Goal: Task Accomplishment & Management: Use online tool/utility

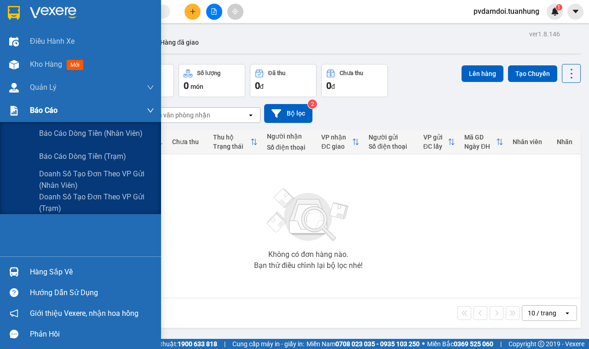
click at [32, 115] on span "Báo cáo" at bounding box center [44, 110] width 28 height 12
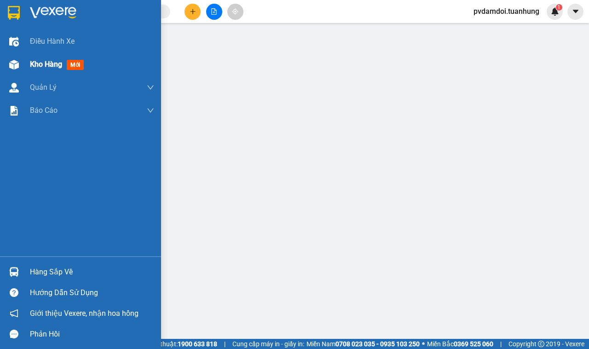
click at [8, 58] on div at bounding box center [14, 65] width 16 height 16
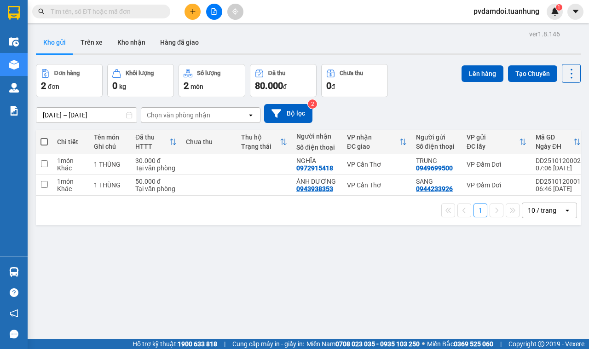
click at [44, 137] on label at bounding box center [43, 141] width 7 height 9
click at [44, 137] on input "checkbox" at bounding box center [44, 137] width 0 height 0
checkbox input "true"
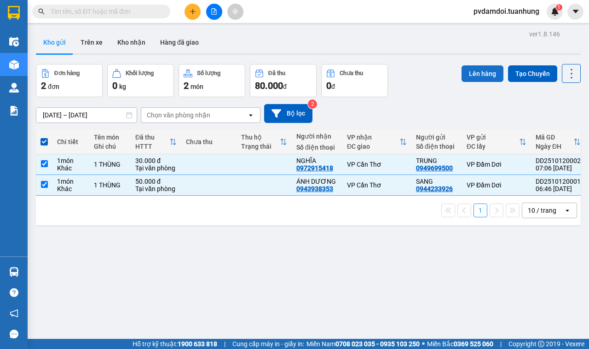
click at [461, 77] on button "Lên hàng" at bounding box center [482, 73] width 42 height 17
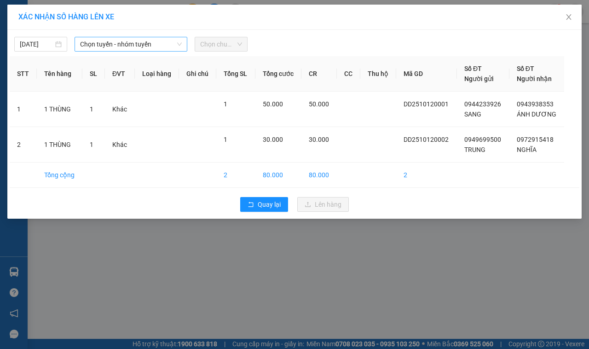
click at [121, 46] on span "Chọn tuyến - nhóm tuyến" at bounding box center [131, 44] width 102 height 14
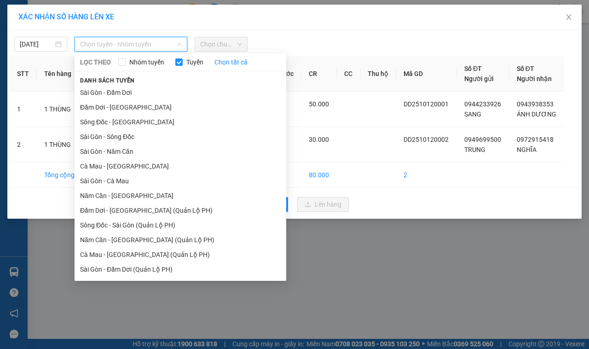
drag, startPoint x: 104, startPoint y: 102, endPoint x: 139, endPoint y: 87, distance: 38.6
click at [105, 101] on li "Đầm Dơi - [GEOGRAPHIC_DATA]" at bounding box center [181, 107] width 212 height 15
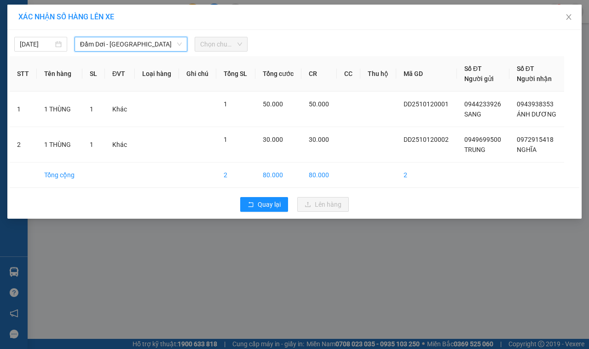
click at [229, 43] on span "Chọn chuyến" at bounding box center [221, 44] width 42 height 14
click at [220, 44] on span "Chọn chuyến" at bounding box center [221, 44] width 42 height 14
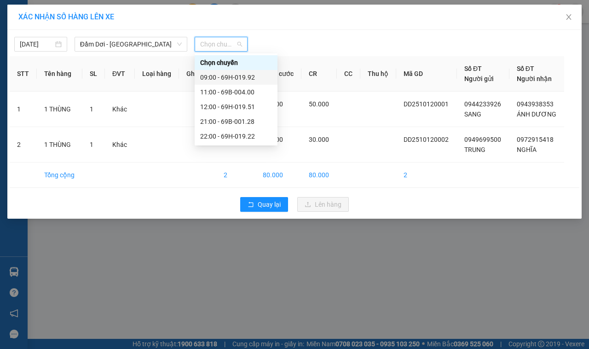
click at [228, 74] on div "09:00 - 69H-019.92" at bounding box center [236, 77] width 72 height 10
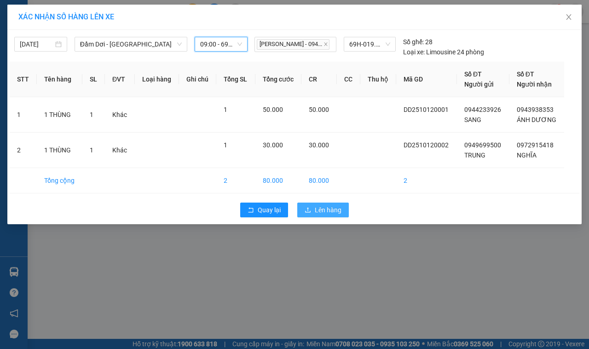
click at [315, 214] on span "Lên hàng" at bounding box center [328, 210] width 27 height 10
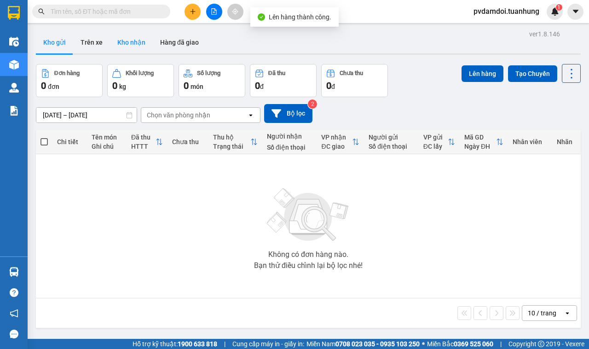
click at [134, 46] on button "Kho nhận" at bounding box center [131, 42] width 43 height 22
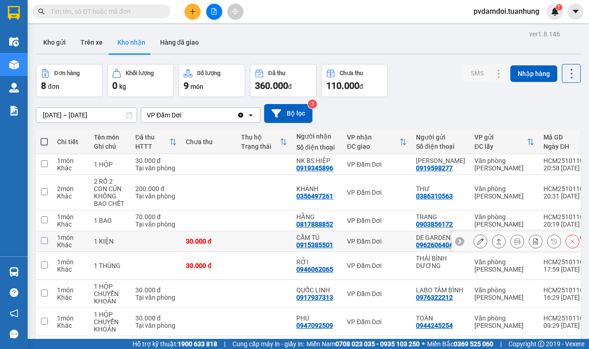
scroll to position [58, 0]
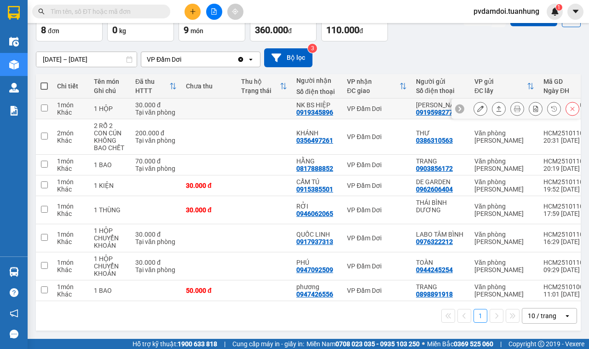
click at [495, 114] on button at bounding box center [498, 109] width 13 height 16
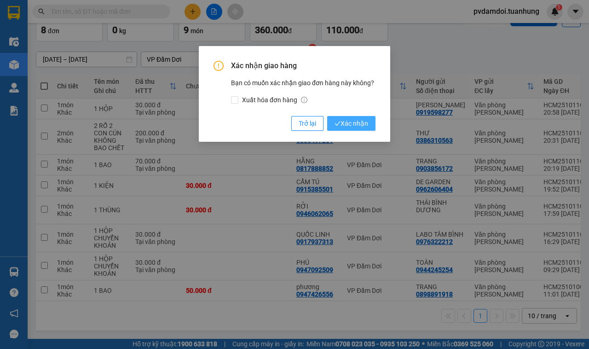
drag, startPoint x: 354, startPoint y: 122, endPoint x: 373, endPoint y: 116, distance: 19.9
click at [356, 122] on span "Xác nhận" at bounding box center [351, 123] width 34 height 10
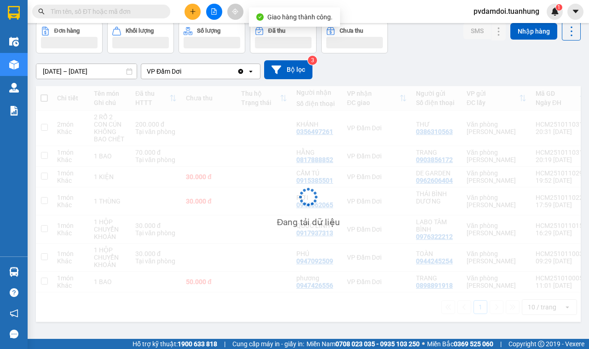
scroll to position [42, 0]
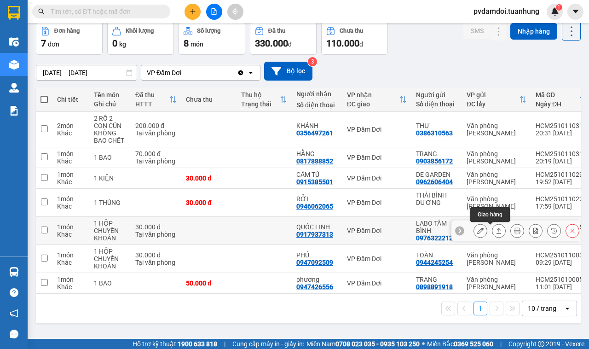
click at [496, 229] on icon at bounding box center [499, 230] width 6 height 6
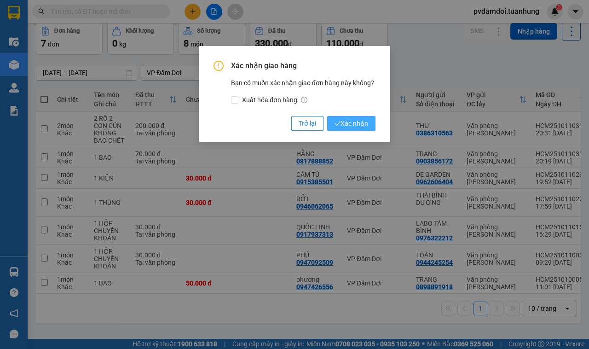
click at [369, 118] on button "Xác nhận" at bounding box center [351, 123] width 48 height 15
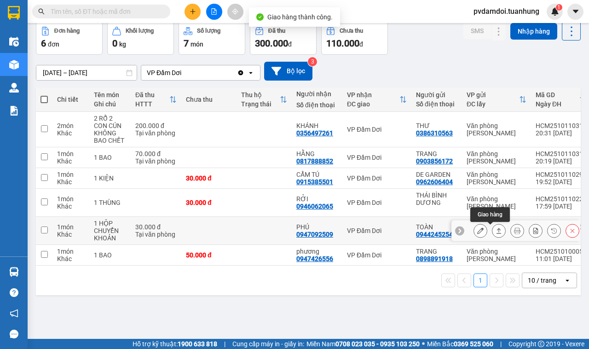
click at [496, 231] on button at bounding box center [498, 231] width 13 height 16
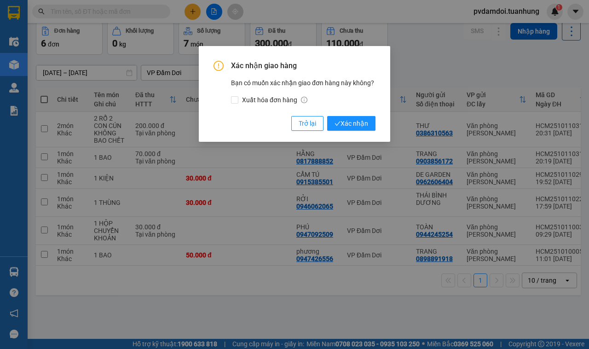
click at [375, 127] on div "Xác nhận giao hàng Bạn có muốn xác nhận giao đơn hàng này không? Xuất hóa đơn h…" at bounding box center [294, 94] width 191 height 96
click at [366, 116] on button "Xác nhận" at bounding box center [351, 123] width 48 height 15
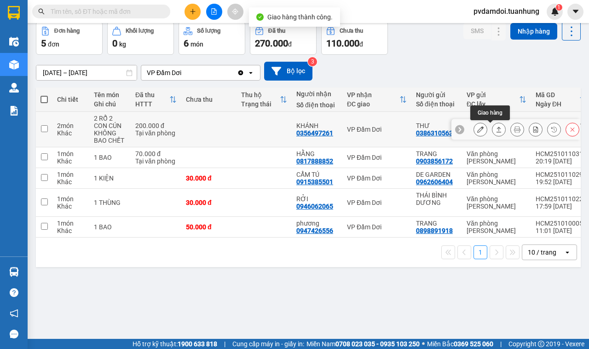
click at [496, 132] on icon at bounding box center [499, 129] width 6 height 6
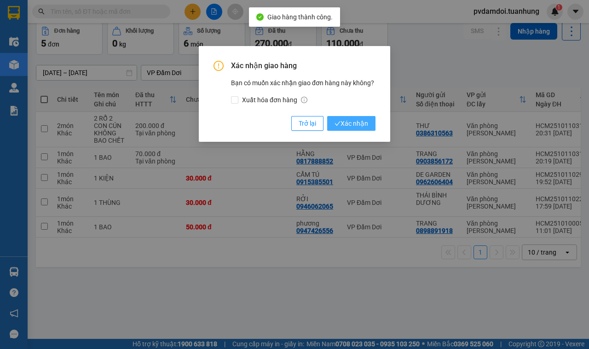
click at [367, 122] on span "Xác nhận" at bounding box center [351, 123] width 34 height 10
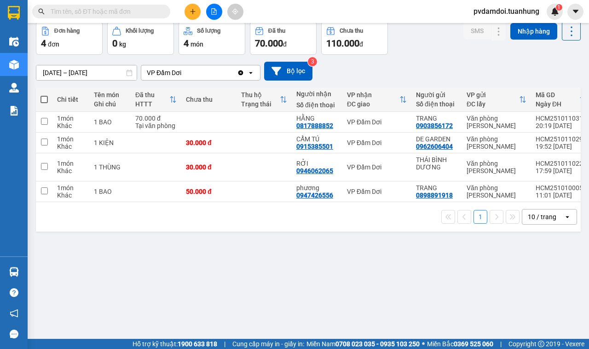
scroll to position [0, 0]
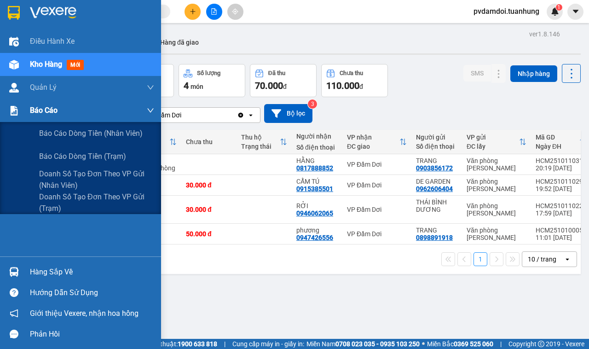
click at [17, 115] on div at bounding box center [14, 111] width 16 height 16
